Goal: Task Accomplishment & Management: Complete application form

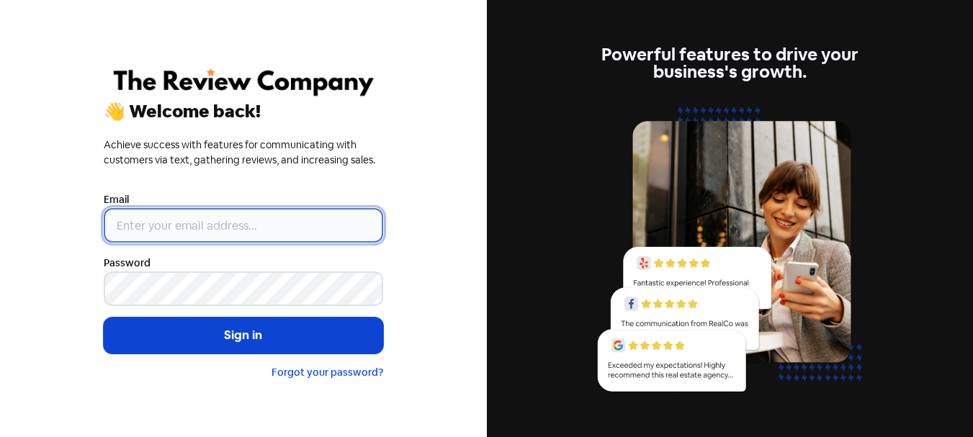
type input "[PERSON_NAME][EMAIL_ADDRESS][DOMAIN_NAME]"
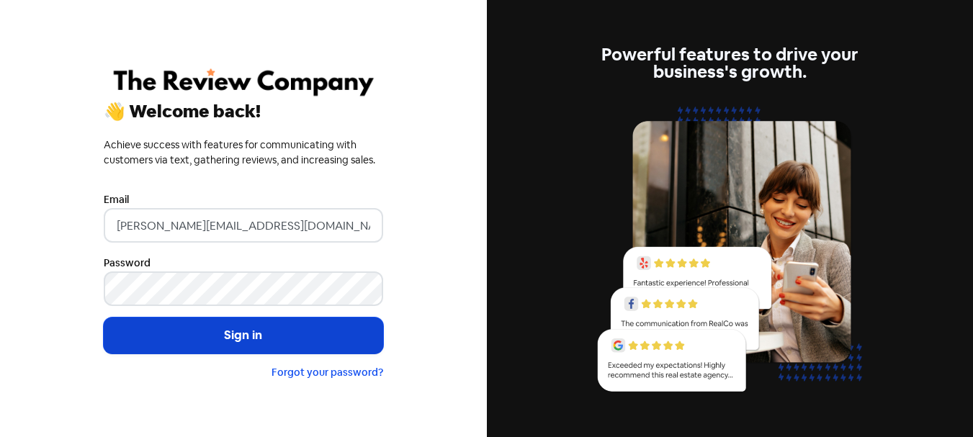
click at [225, 330] on button "Sign in" at bounding box center [243, 335] width 279 height 36
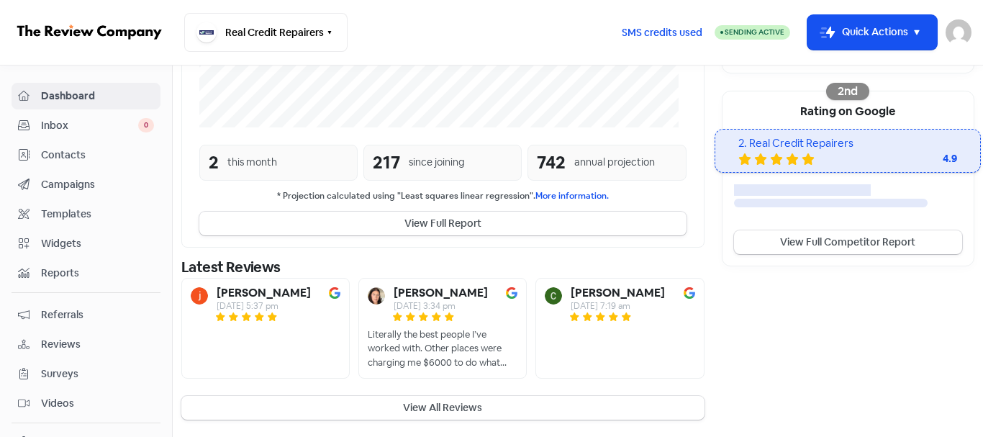
scroll to position [473, 0]
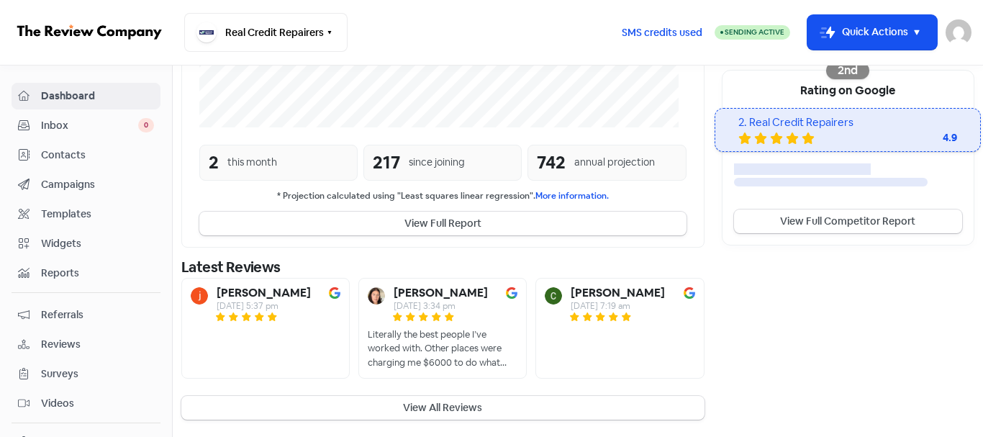
click at [60, 159] on span "Contacts" at bounding box center [97, 155] width 113 height 15
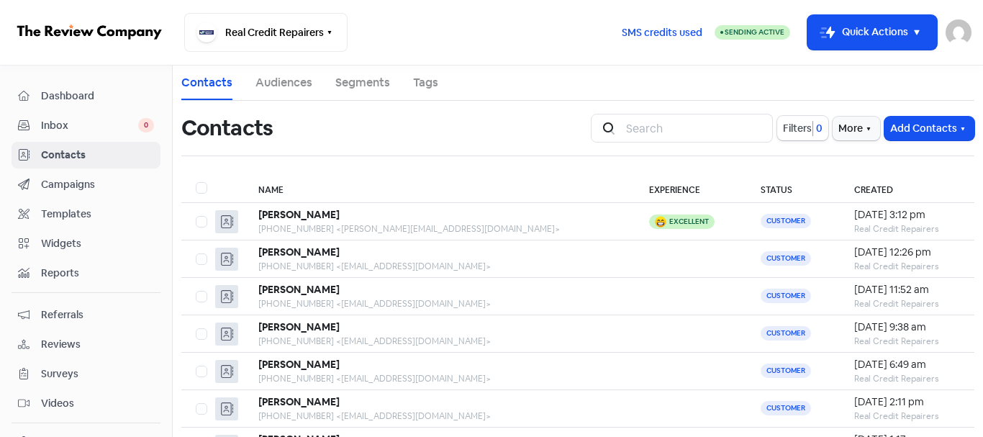
click at [902, 111] on div "Icon For Search Filters 0 More Add Contacts" at bounding box center [782, 128] width 401 height 46
click at [905, 121] on button "Add Contacts" at bounding box center [930, 129] width 90 height 24
click at [883, 163] on button "Add a contact" at bounding box center [913, 159] width 122 height 29
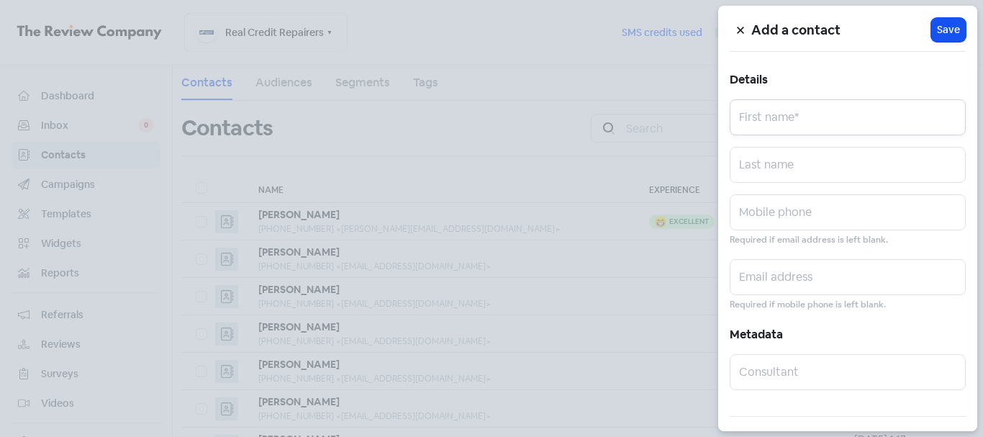
click at [813, 119] on input "text" at bounding box center [848, 117] width 236 height 36
paste input "[PERSON_NAME]"
click at [797, 119] on input "[PERSON_NAME]" at bounding box center [848, 117] width 236 height 36
type input "[PERSON_NAME]"
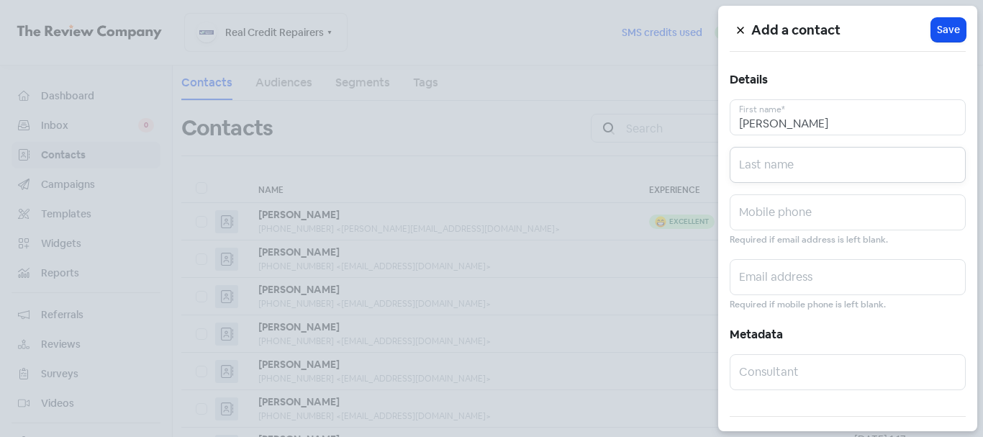
paste input "Downs"
type input "Downs"
click at [767, 201] on input "text" at bounding box center [848, 212] width 236 height 36
paste input "0400983880"
type input "0400983880"
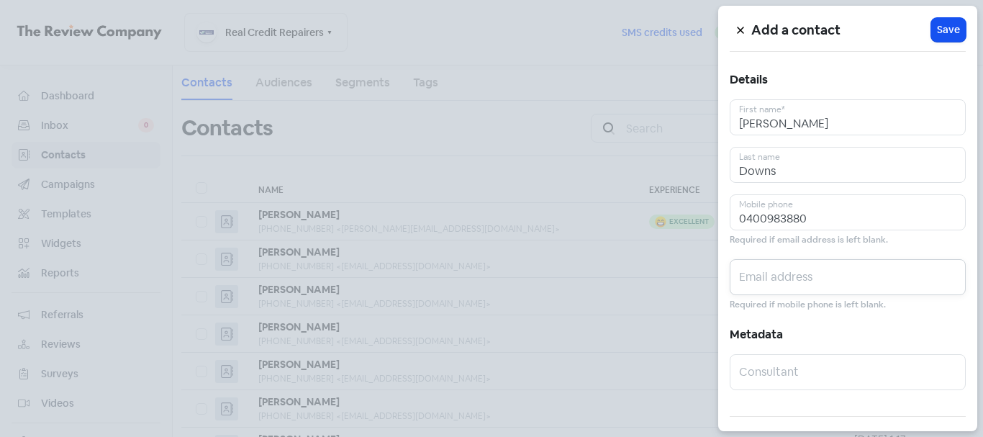
click at [788, 291] on input "text" at bounding box center [848, 277] width 236 height 36
paste input "[PERSON_NAME][EMAIL_ADDRESS][PERSON_NAME][DOMAIN_NAME]"
type input "[PERSON_NAME][EMAIL_ADDRESS][PERSON_NAME][DOMAIN_NAME]"
click at [939, 32] on span "Save" at bounding box center [948, 29] width 23 height 15
